Goal: Transaction & Acquisition: Purchase product/service

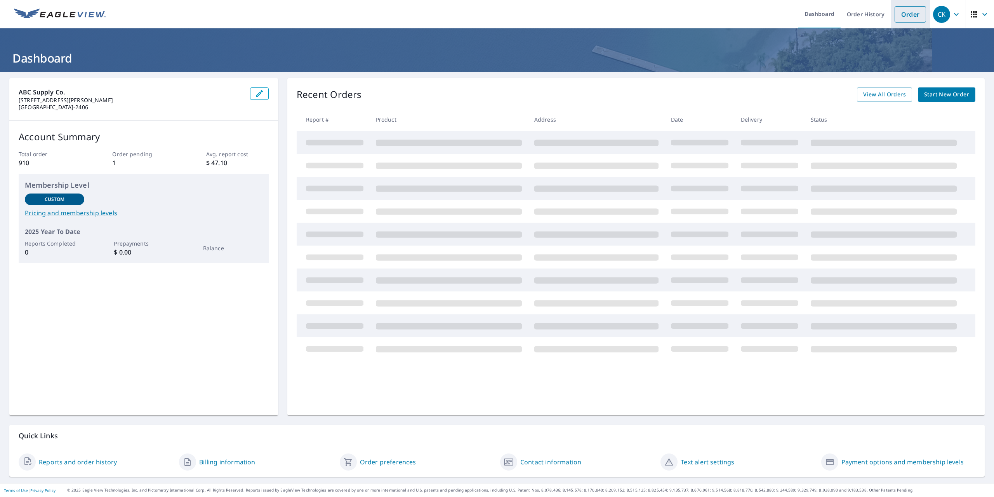
click at [898, 11] on link "Order" at bounding box center [910, 14] width 31 height 16
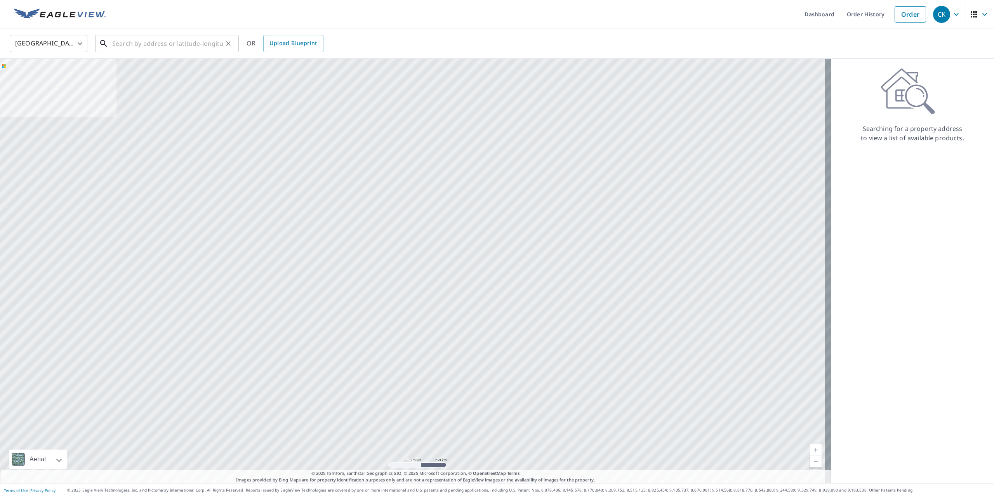
click at [165, 37] on input "text" at bounding box center [167, 44] width 111 height 22
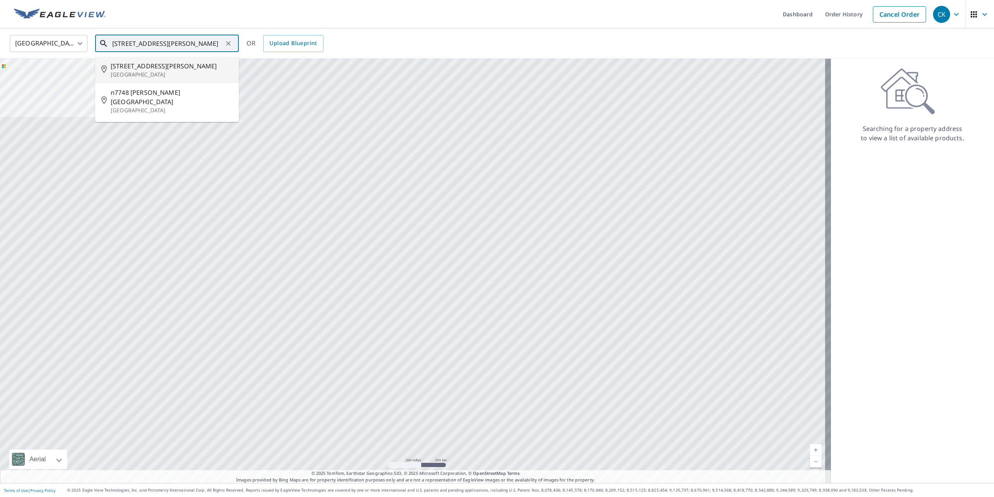
click at [165, 67] on span "[STREET_ADDRESS][PERSON_NAME]" at bounding box center [172, 65] width 122 height 9
type input "[STREET_ADDRESS][PERSON_NAME]"
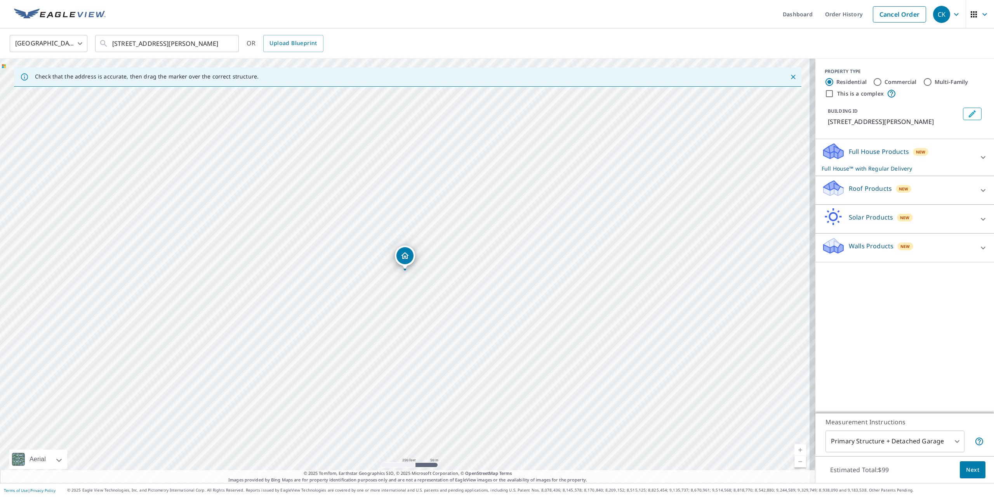
click at [928, 197] on div "Roof Products New" at bounding box center [898, 190] width 152 height 22
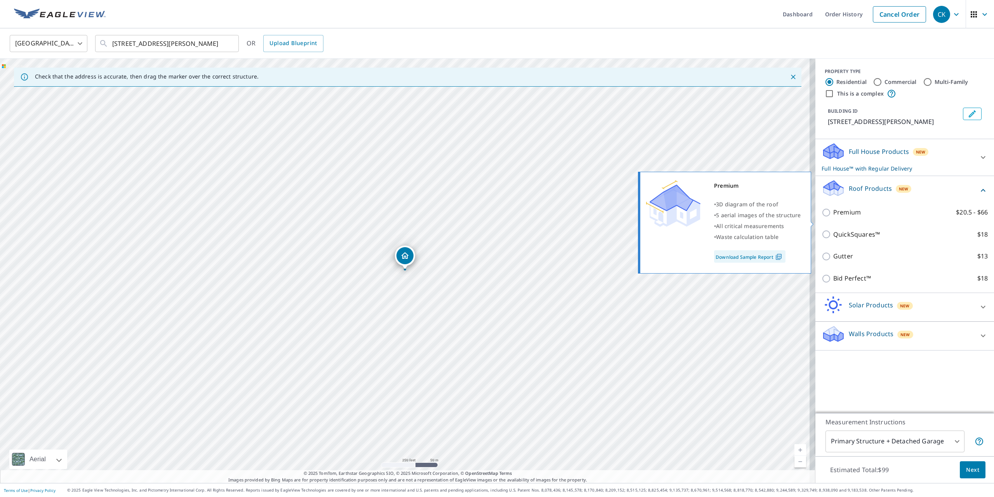
click at [834, 217] on p "Premium" at bounding box center [848, 212] width 28 height 10
click at [832, 217] on input "Premium $20.5 - $66" at bounding box center [828, 212] width 12 height 9
checkbox input "true"
checkbox input "false"
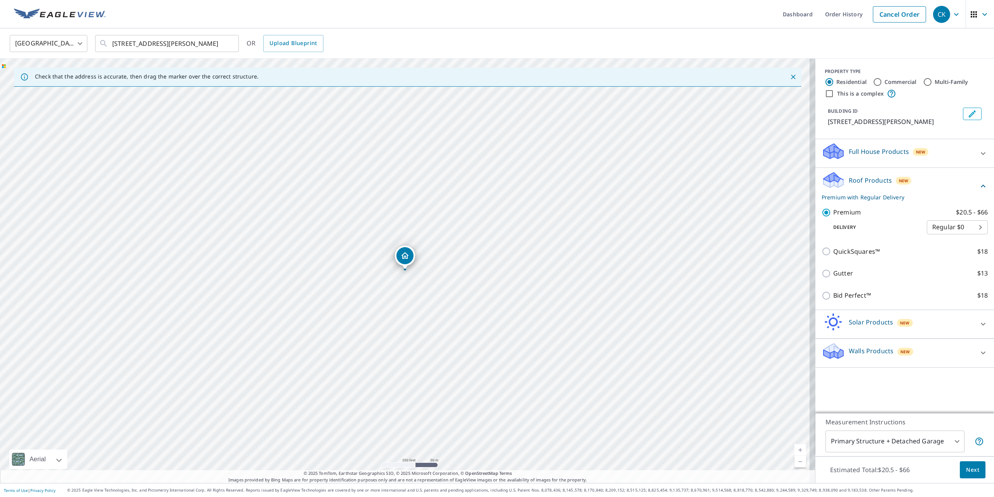
click at [966, 470] on span "Next" at bounding box center [972, 470] width 13 height 10
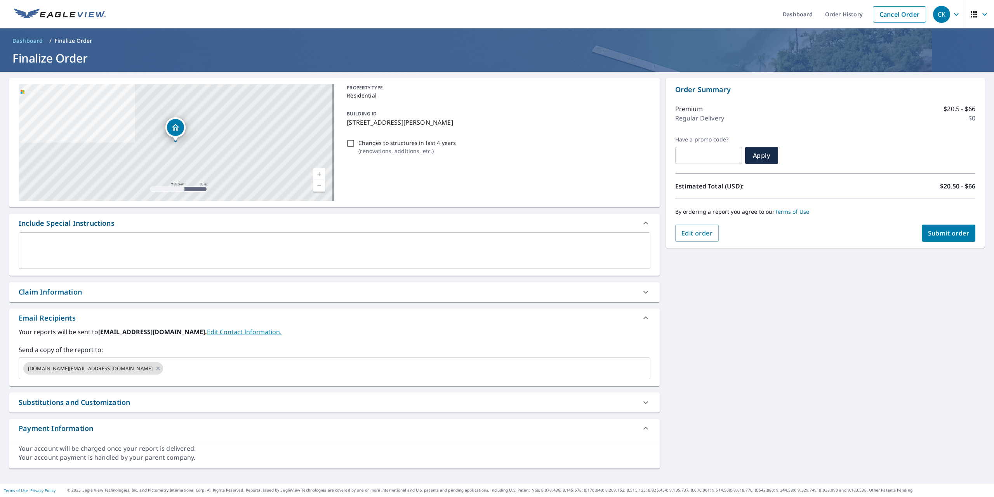
click at [936, 232] on span "Submit order" at bounding box center [949, 233] width 42 height 9
